Goal: Task Accomplishment & Management: Manage account settings

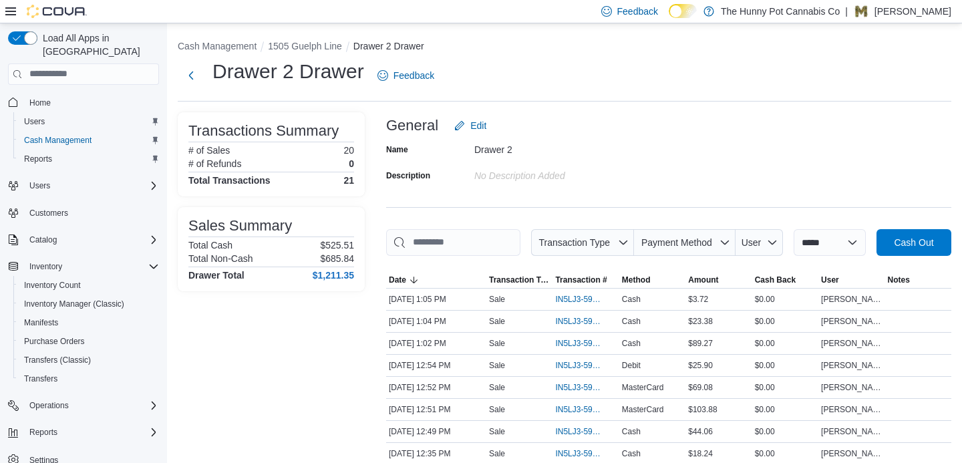
click at [318, 377] on div "Transactions Summary # of Sales 20 # of Refunds 0 Total Transactions 21 Sales S…" at bounding box center [271, 463] width 187 height 703
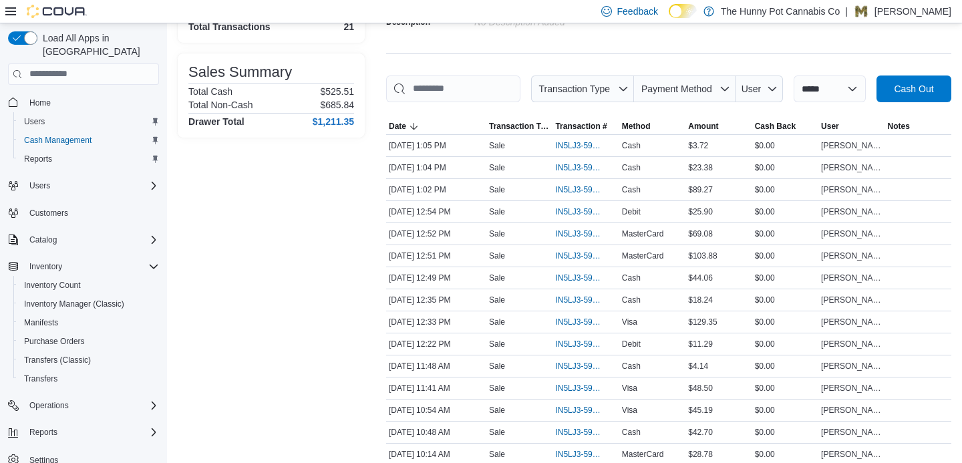
scroll to position [160, 0]
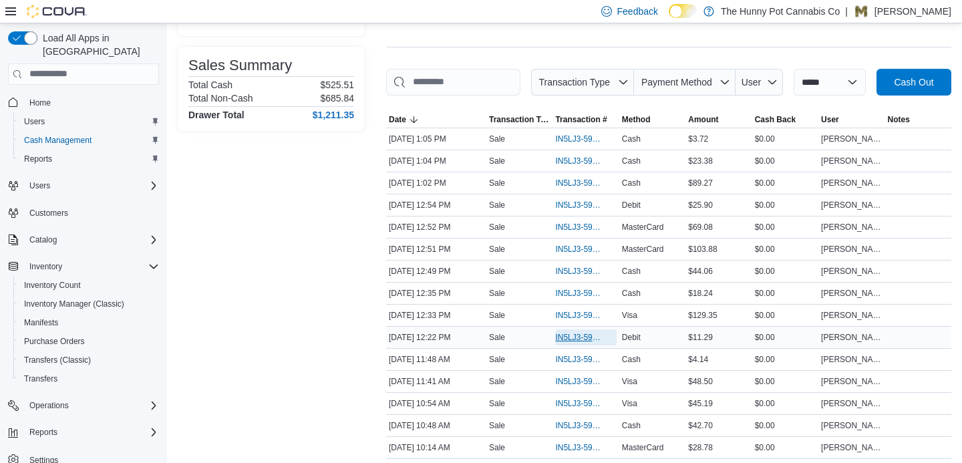
click at [570, 343] on span "IN5LJ3-5953401" at bounding box center [578, 337] width 47 height 11
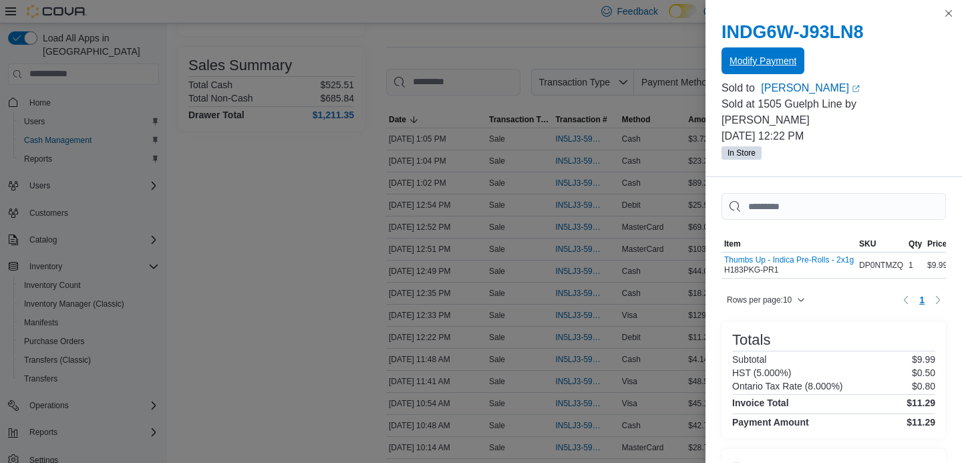
click at [773, 66] on span "Modify Payment" at bounding box center [762, 60] width 67 height 13
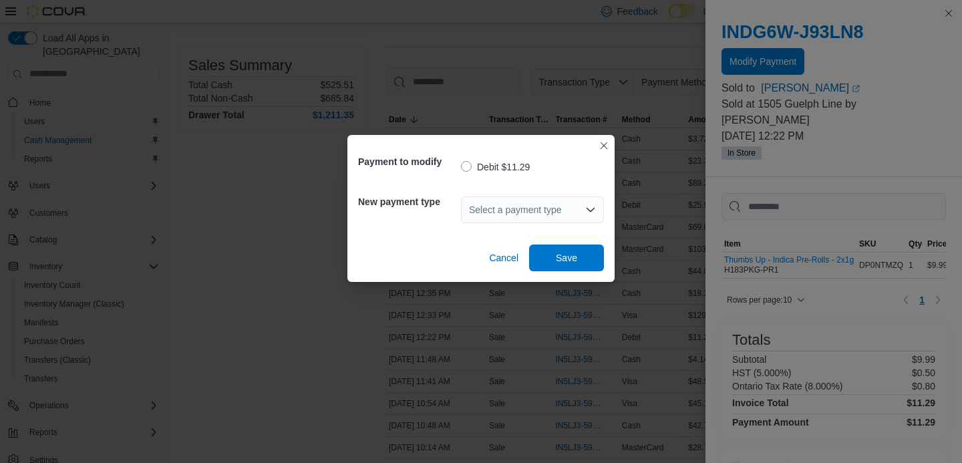
click at [555, 210] on div "Select a payment type" at bounding box center [532, 209] width 143 height 27
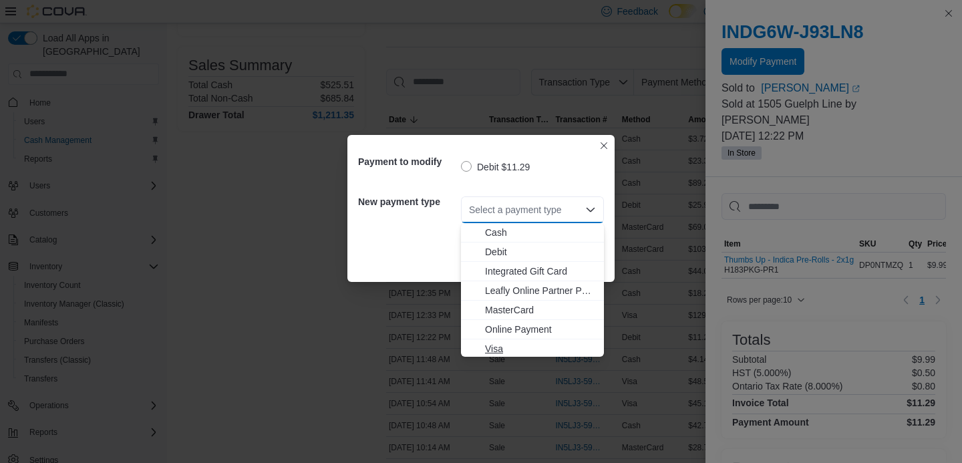
click at [518, 349] on span "Visa" at bounding box center [540, 348] width 111 height 13
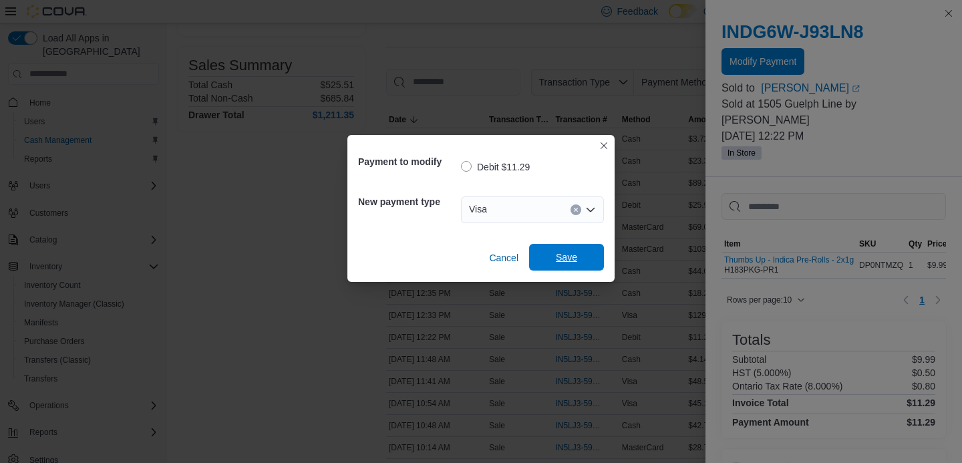
click at [568, 254] on span "Save" at bounding box center [566, 256] width 21 height 13
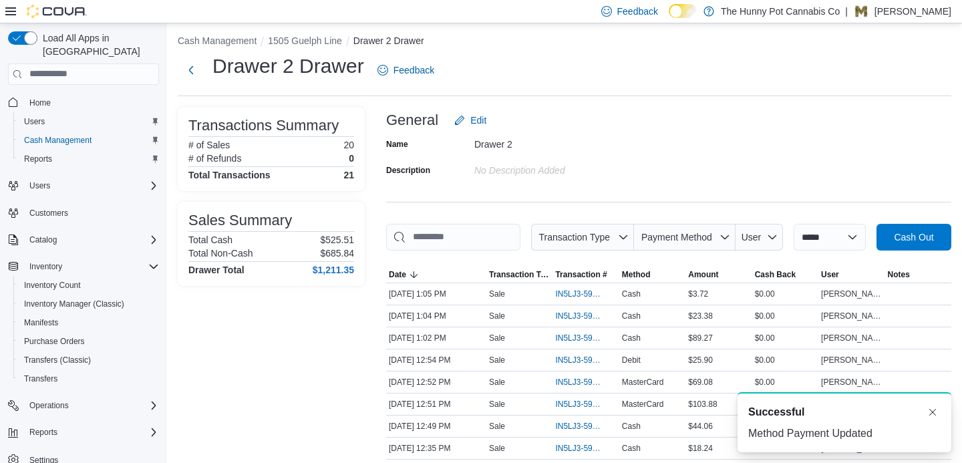
scroll to position [0, 0]
